Goal: Task Accomplishment & Management: Complete application form

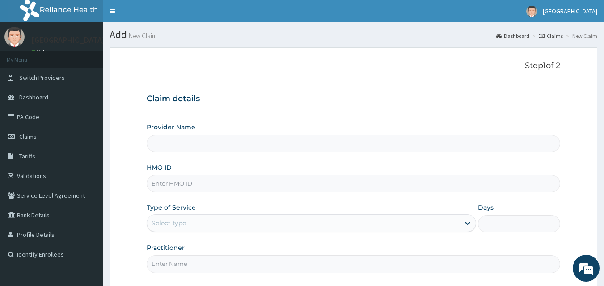
type input "Kejide Specialist Hospital"
click at [344, 181] on input "HMO ID" at bounding box center [354, 183] width 414 height 17
type input "LTI/10186/A"
click at [437, 164] on div "HMO ID LTI/10186/A" at bounding box center [354, 177] width 414 height 29
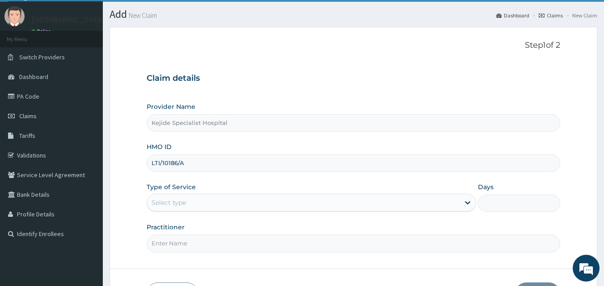
scroll to position [36, 0]
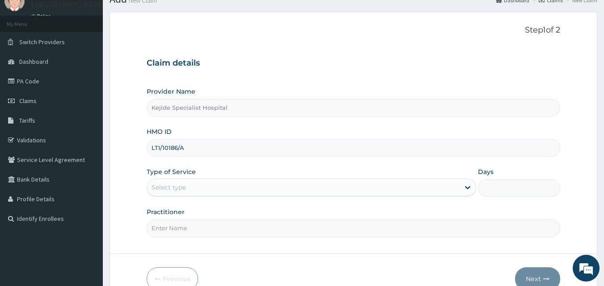
click at [395, 188] on div "Select type" at bounding box center [303, 188] width 312 height 14
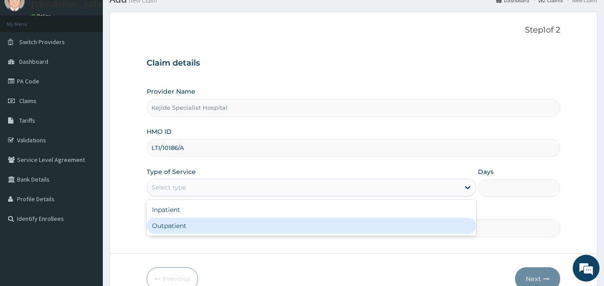
click at [327, 223] on div "Outpatient" at bounding box center [311, 226] width 329 height 16
type input "1"
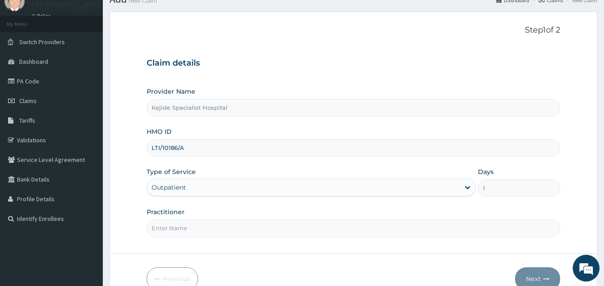
click at [301, 228] on input "Practitioner" at bounding box center [354, 228] width 414 height 17
type input "GP"
click at [323, 241] on form "Step 1 of 2 Claim details Provider Name Kejide Specialist Hospital HMO ID LTI/1…" at bounding box center [352, 158] width 487 height 293
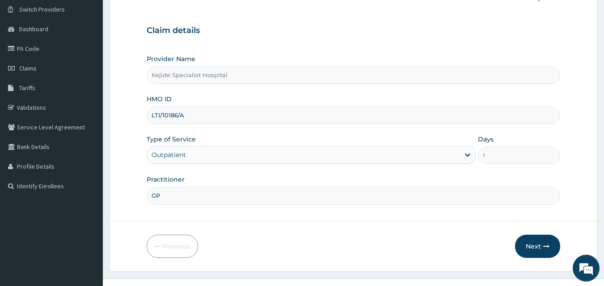
scroll to position [84, 0]
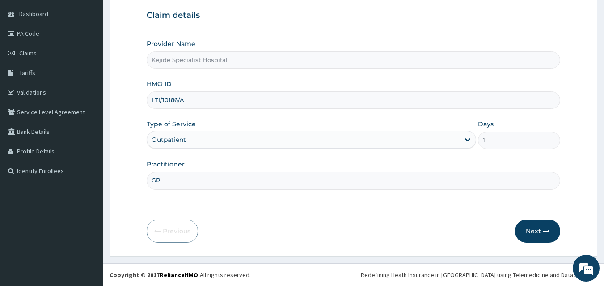
click at [538, 235] on button "Next" at bounding box center [537, 231] width 45 height 23
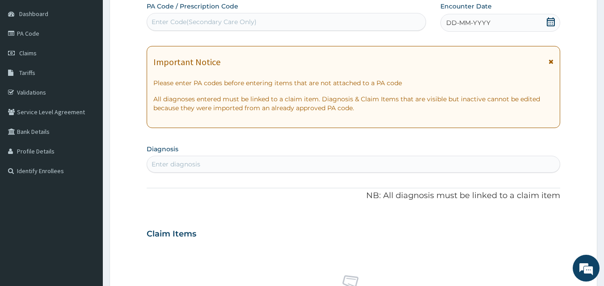
click at [365, 25] on div "Enter Code(Secondary Care Only)" at bounding box center [286, 22] width 279 height 14
paste input "PA/DFC956"
type input "PA/DFC956"
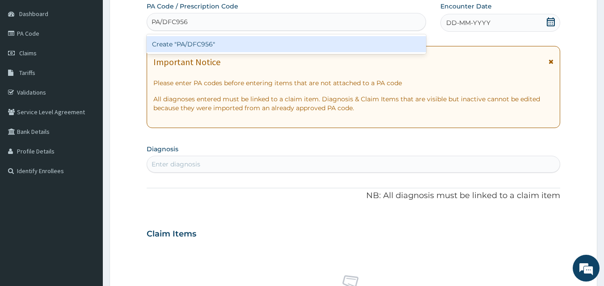
click at [200, 43] on div "Create "PA/DFC956"" at bounding box center [287, 44] width 280 height 16
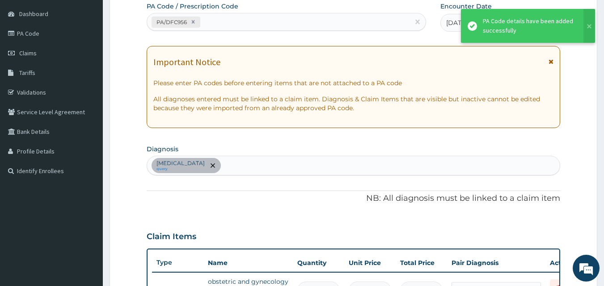
scroll to position [97, 0]
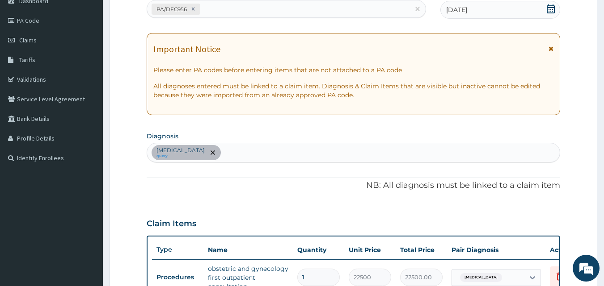
type input "0"
type input "0.00"
type input "1"
type input "22500.00"
type input "0"
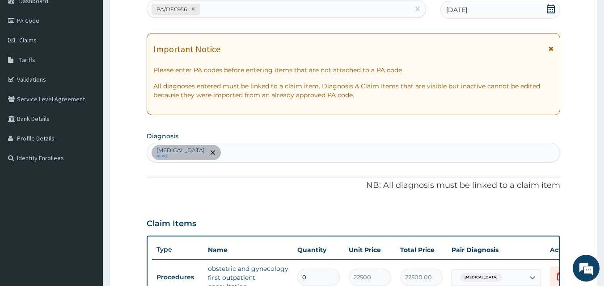
type input "0.00"
type input "1"
type input "22500.00"
click at [314, 201] on div "PA Code / Prescription Code PA/DFC956 Encounter Date [DATE] Important Notice Pl…" at bounding box center [354, 203] width 414 height 428
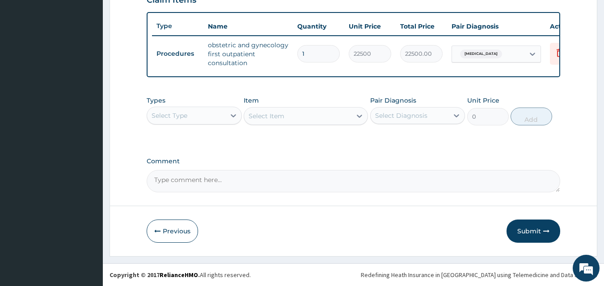
scroll to position [327, 0]
click at [521, 228] on button "Submit" at bounding box center [533, 231] width 54 height 23
